Goal: Transaction & Acquisition: Purchase product/service

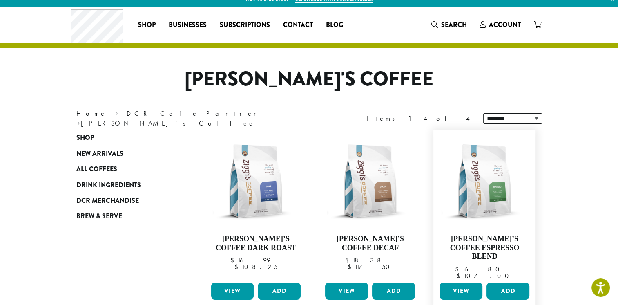
scroll to position [8, 0]
click at [116, 200] on span "DCR Merchandise" at bounding box center [107, 201] width 62 height 10
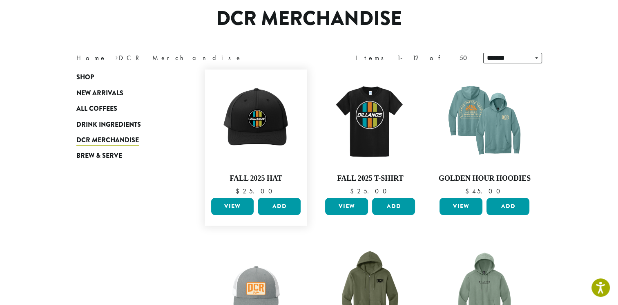
scroll to position [69, 0]
click at [90, 77] on span "Shop" at bounding box center [85, 77] width 18 height 10
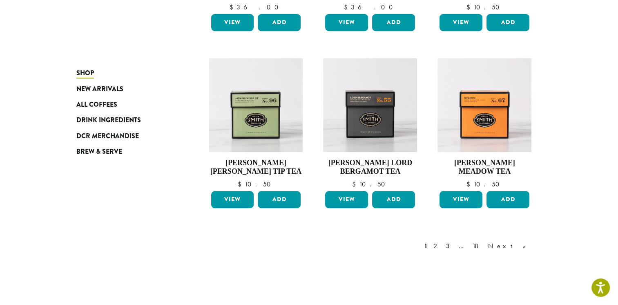
scroll to position [614, 0]
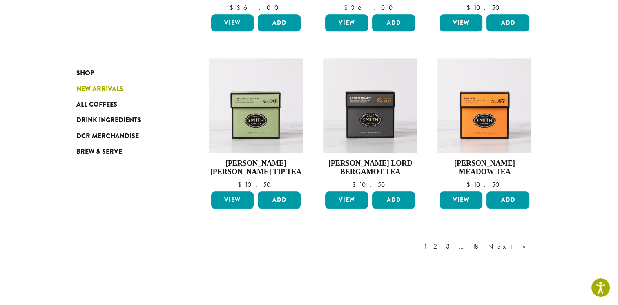
click at [117, 87] on span "New Arrivals" at bounding box center [99, 89] width 47 height 10
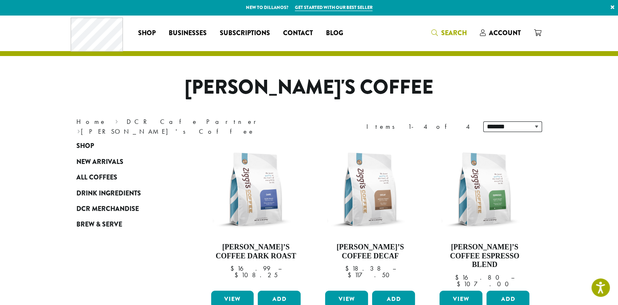
click at [439, 31] on span "Search" at bounding box center [449, 33] width 36 height 10
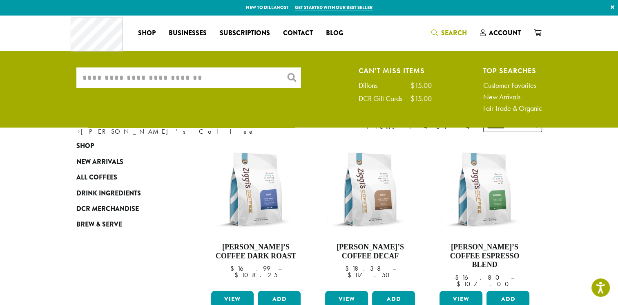
click at [135, 74] on input "What are you searching for?" at bounding box center [188, 77] width 224 height 20
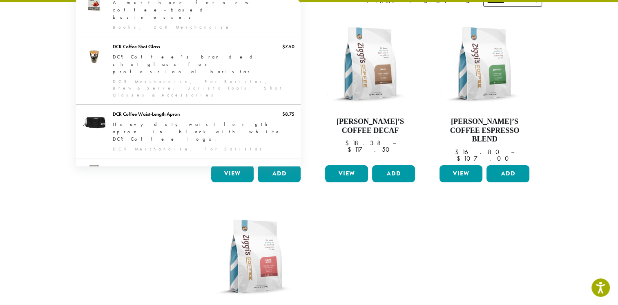
scroll to position [126, 0]
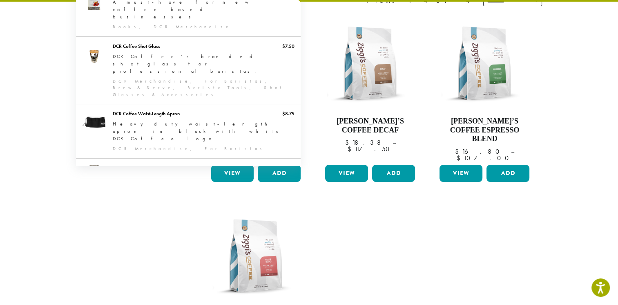
type input "**********"
click at [378, 255] on ul "**********" at bounding box center [370, 194] width 343 height 376
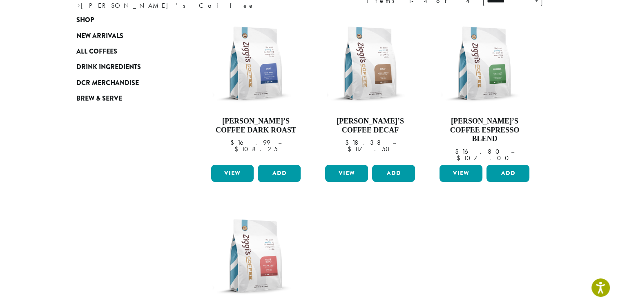
scroll to position [0, 0]
